Goal: Task Accomplishment & Management: Manage account settings

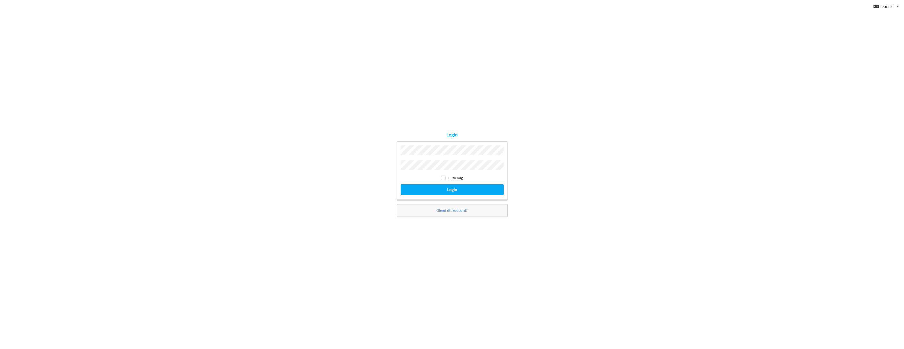
click at [443, 157] on div "Husk mig Login" at bounding box center [452, 170] width 111 height 59
click at [462, 192] on button "Login" at bounding box center [452, 189] width 103 height 11
click at [467, 213] on link "Glemt dit kodeord?" at bounding box center [451, 213] width 31 height 4
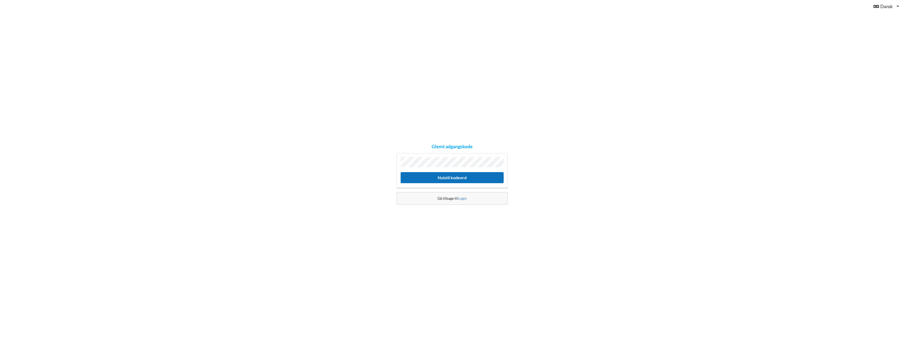
click at [445, 178] on button "Nulstil kodeord" at bounding box center [452, 177] width 103 height 11
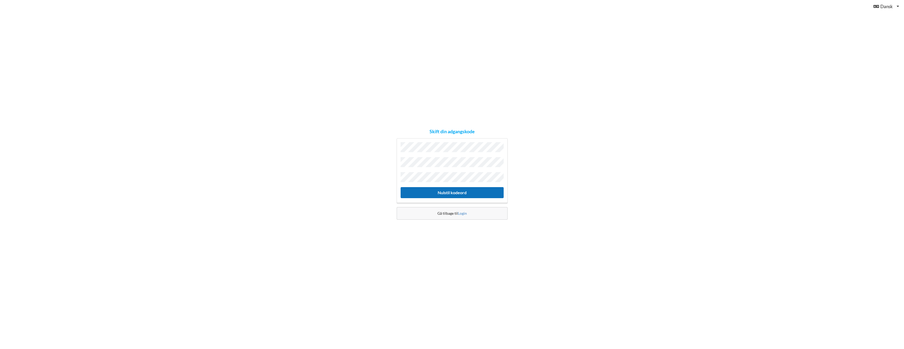
click at [456, 192] on button "Nulstil kodeord" at bounding box center [452, 192] width 103 height 11
click at [457, 192] on button "Nulstil kodeord" at bounding box center [452, 192] width 103 height 11
click at [334, 168] on div "Skift din adgangskode Nulstil kodeord Gå tilbage til Login" at bounding box center [452, 174] width 904 height 349
click at [459, 190] on button "Nulstil kodeord" at bounding box center [452, 192] width 103 height 11
click at [432, 191] on button "Nulstil kodeord" at bounding box center [452, 192] width 103 height 11
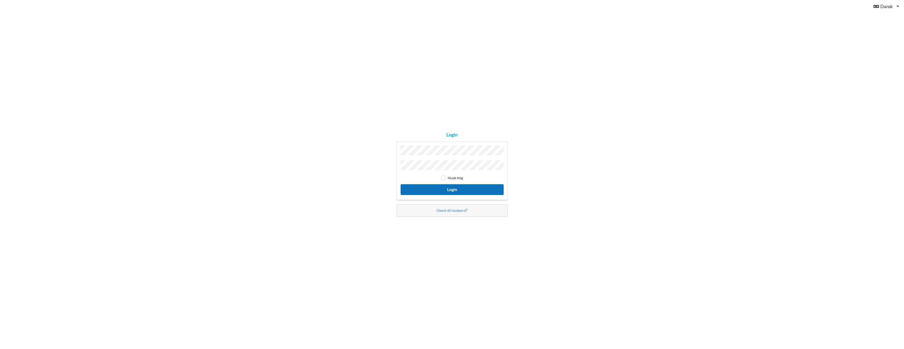
click at [461, 191] on button "Login" at bounding box center [452, 189] width 103 height 11
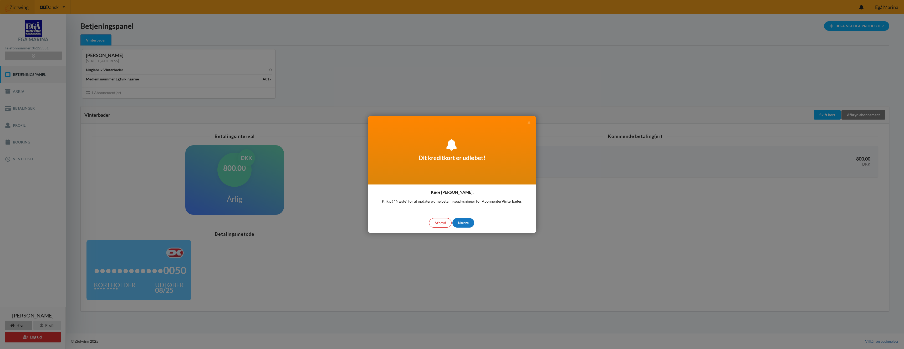
click at [465, 223] on div "Næste" at bounding box center [463, 222] width 22 height 9
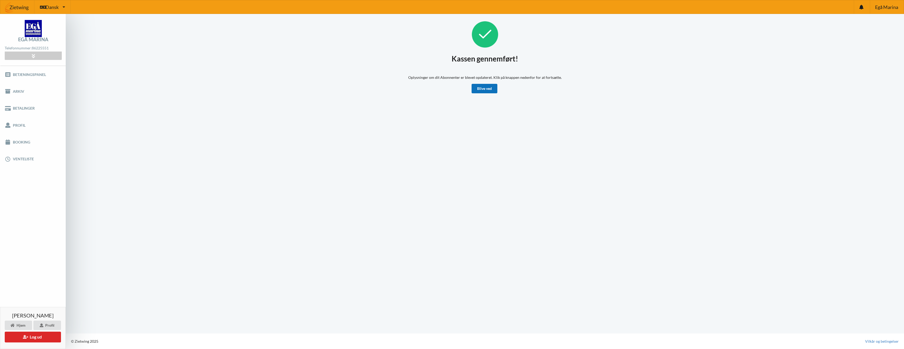
click at [478, 87] on link "Blive ved" at bounding box center [485, 88] width 26 height 9
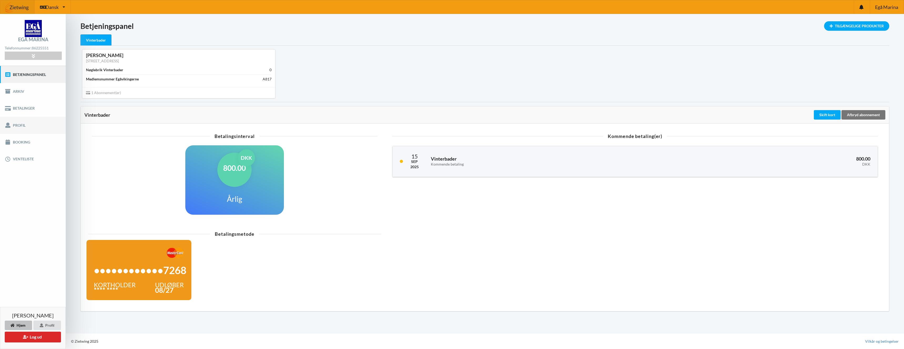
click at [33, 121] on link "Profil" at bounding box center [33, 125] width 66 height 17
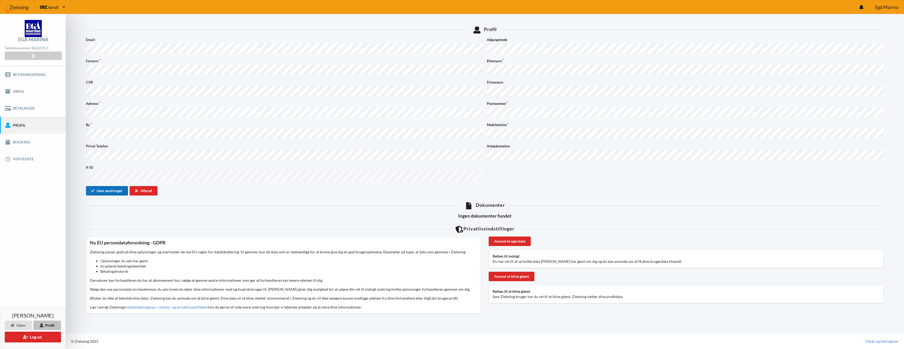
click at [116, 186] on button "Gem ændringer" at bounding box center [107, 190] width 42 height 9
click at [898, 5] on div "Profil Gemt Din profil er blevet opdateret!" at bounding box center [867, 9] width 66 height 18
click at [897, 6] on icon at bounding box center [896, 5] width 4 height 4
click at [893, 8] on span "Egå Marina" at bounding box center [886, 7] width 23 height 5
click at [29, 75] on link "Betjeningspanel" at bounding box center [33, 74] width 66 height 17
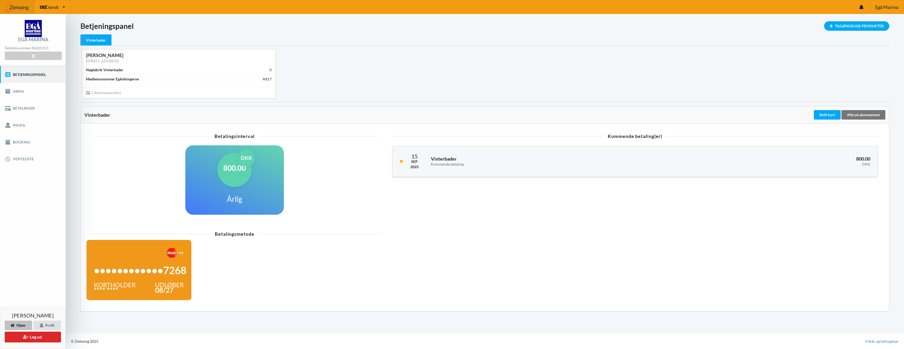
click at [34, 343] on div "[PERSON_NAME] Profil Log ud" at bounding box center [33, 328] width 66 height 42
click at [36, 340] on button "Log ud" at bounding box center [33, 337] width 56 height 11
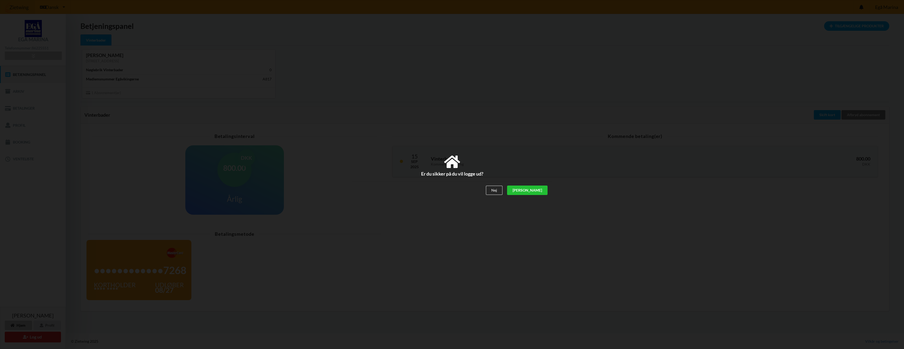
click at [541, 195] on div "[PERSON_NAME]" at bounding box center [527, 190] width 40 height 9
